Goal: Information Seeking & Learning: Check status

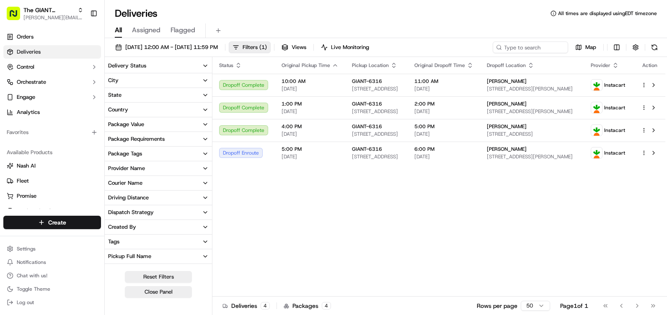
scroll to position [126, 0]
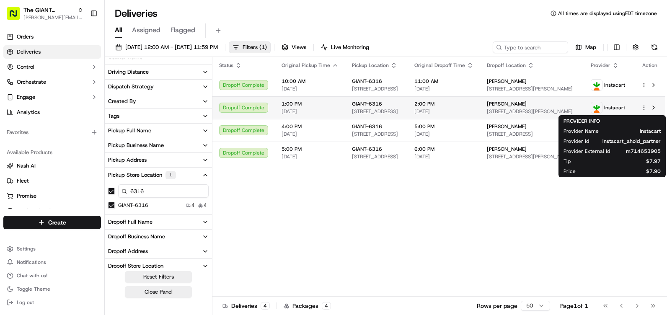
click at [619, 111] on div "Instacart" at bounding box center [608, 108] width 34 height 12
